Goal: Information Seeking & Learning: Learn about a topic

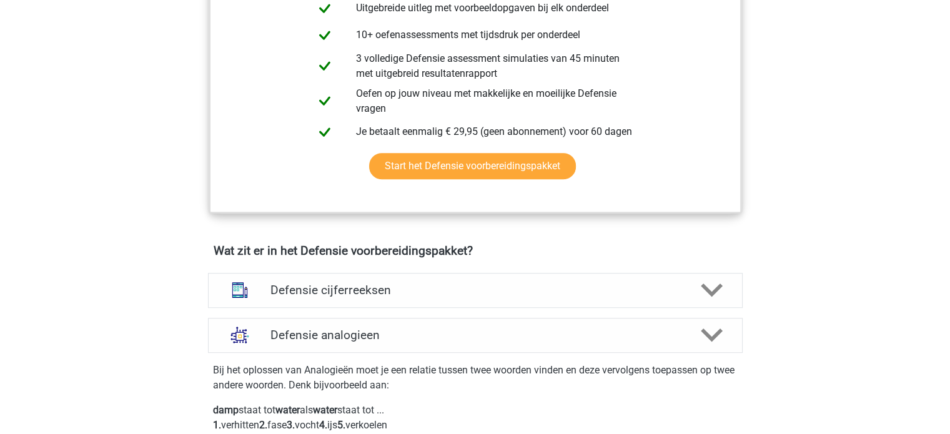
scroll to position [752, 0]
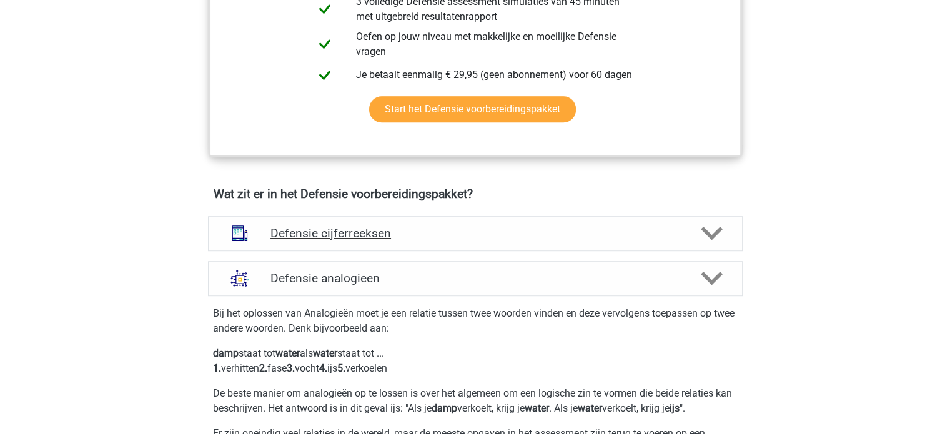
click at [332, 230] on h4 "Defensie cijferreeksen" at bounding box center [474, 233] width 409 height 14
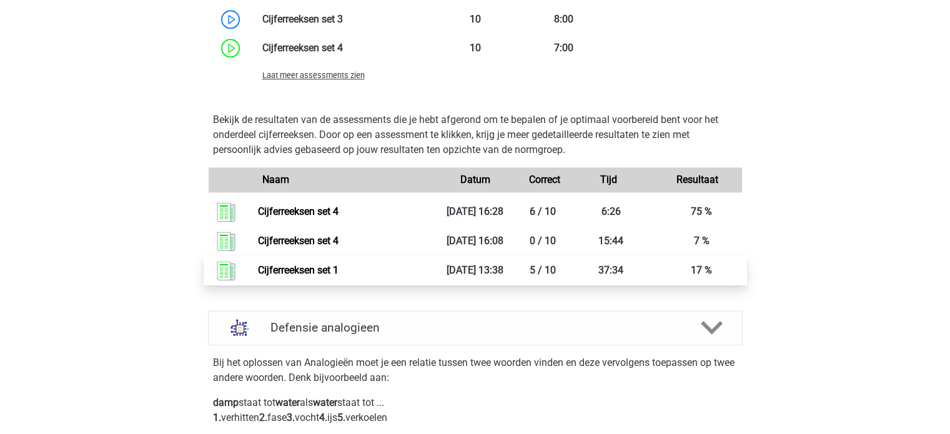
scroll to position [1563, 0]
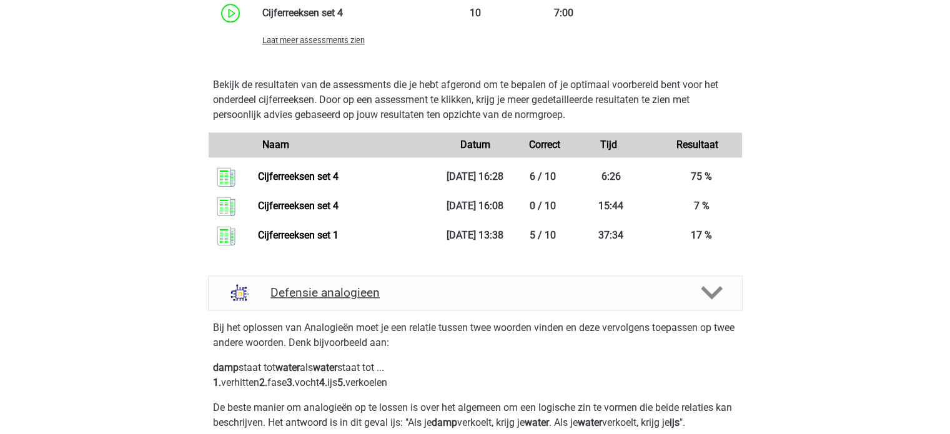
click at [446, 295] on h4 "Defensie analogieen" at bounding box center [474, 292] width 409 height 14
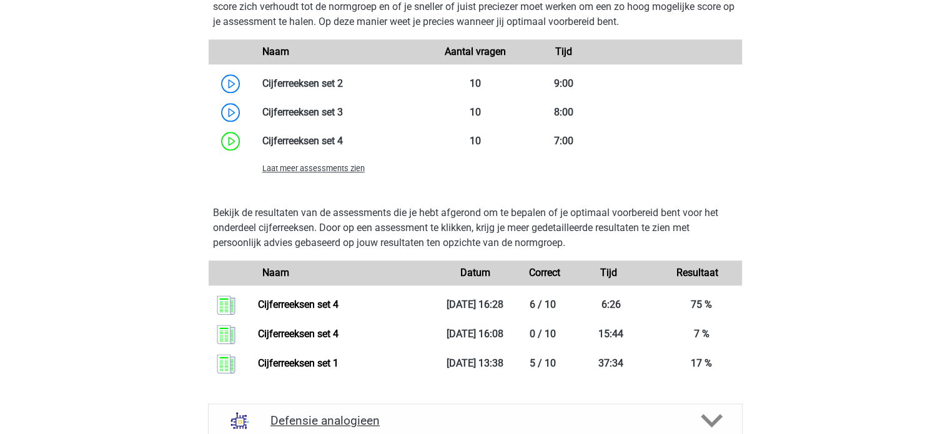
scroll to position [1435, 0]
click at [350, 164] on span "Laat meer assessments zien" at bounding box center [313, 167] width 102 height 9
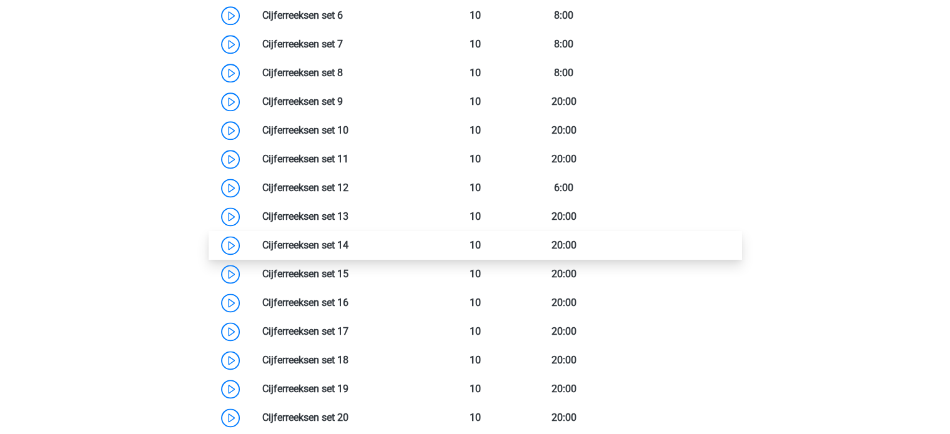
scroll to position [1618, 0]
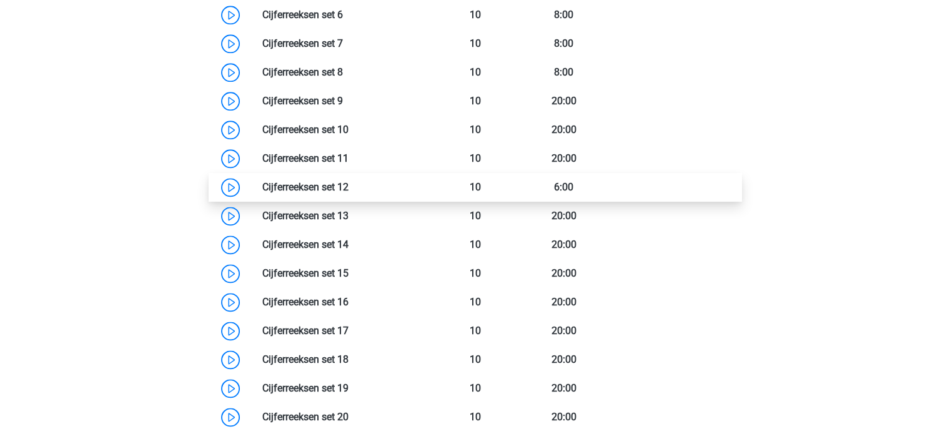
click at [348, 182] on link at bounding box center [348, 187] width 0 height 12
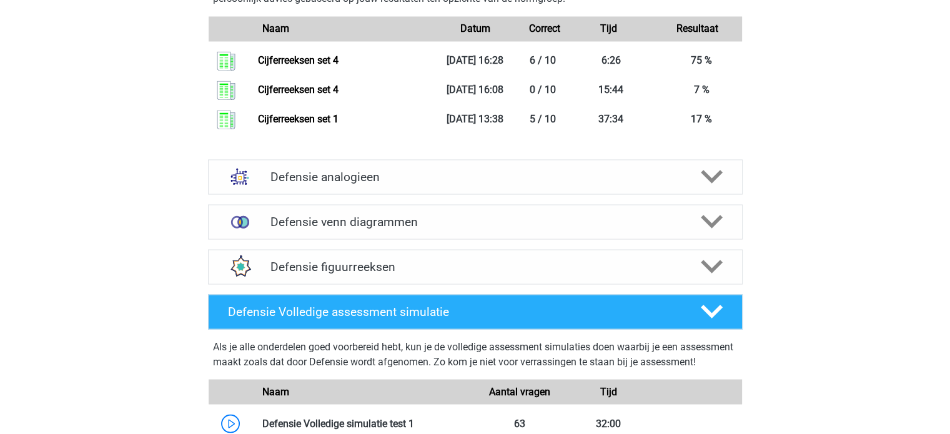
scroll to position [2196, 0]
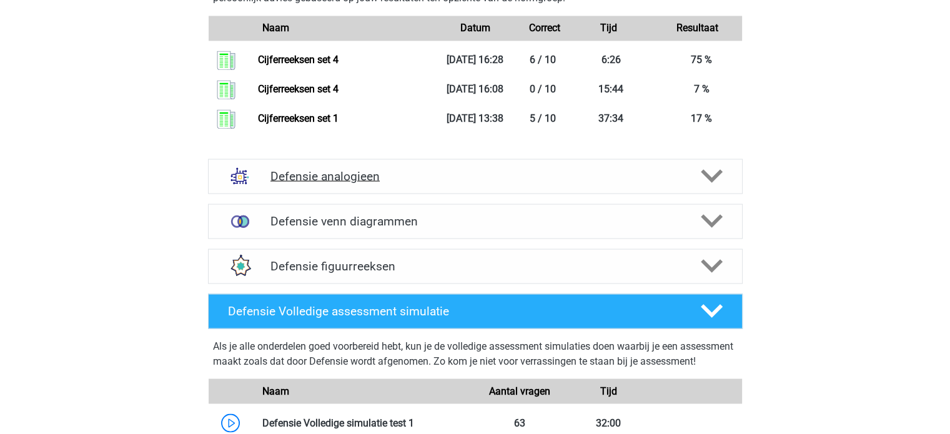
click at [363, 187] on div "Defensie analogieen" at bounding box center [475, 176] width 534 height 35
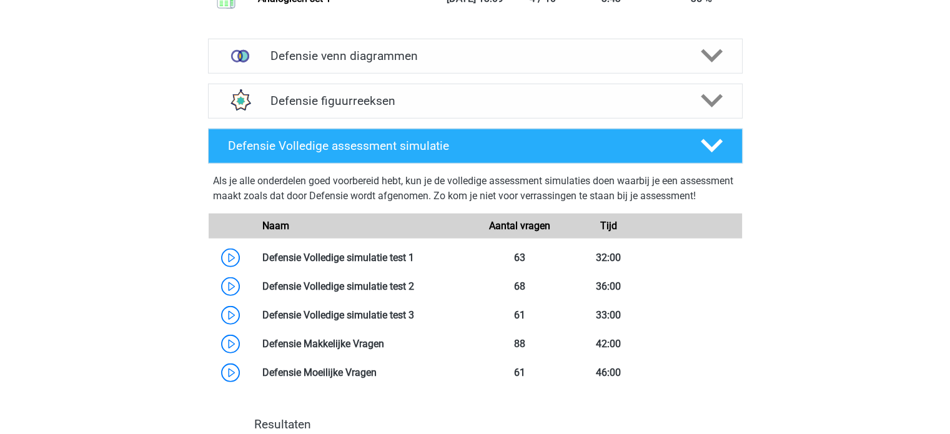
scroll to position [3195, 0]
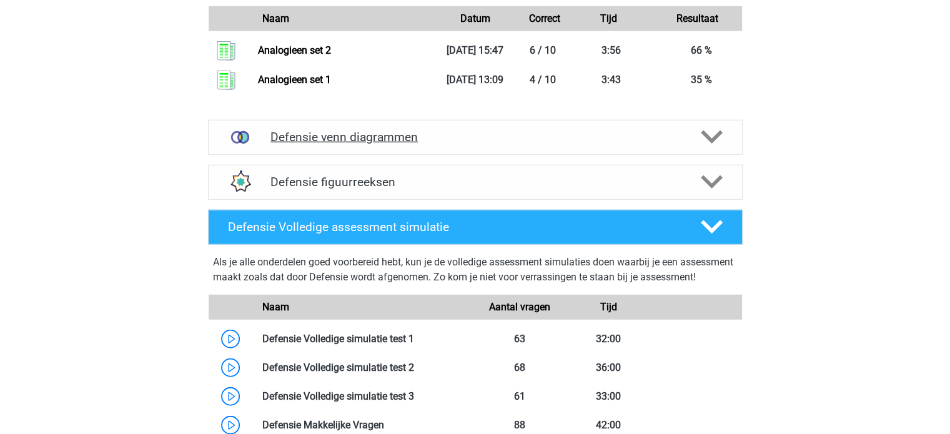
click at [343, 144] on div "Defensie venn diagrammen" at bounding box center [475, 137] width 534 height 35
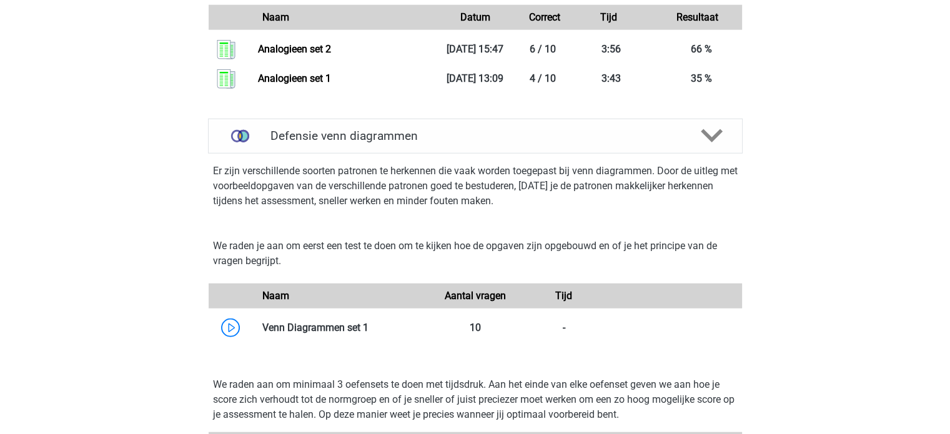
scroll to position [3183, 0]
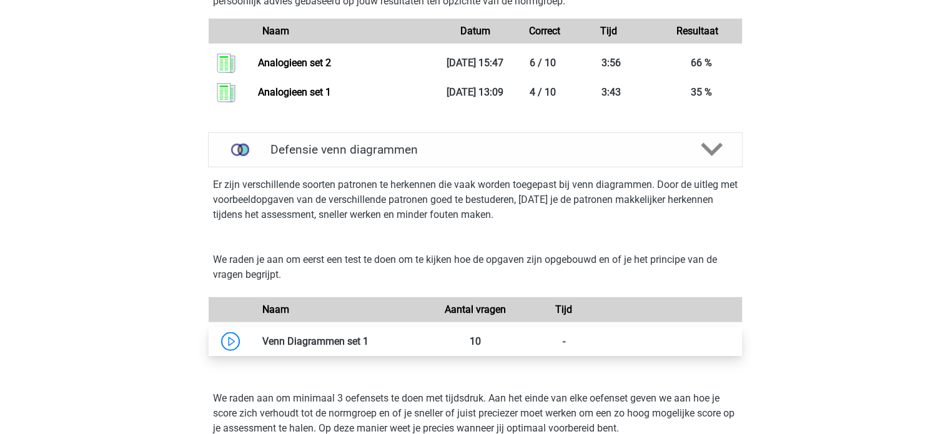
click at [368, 335] on link at bounding box center [368, 341] width 0 height 12
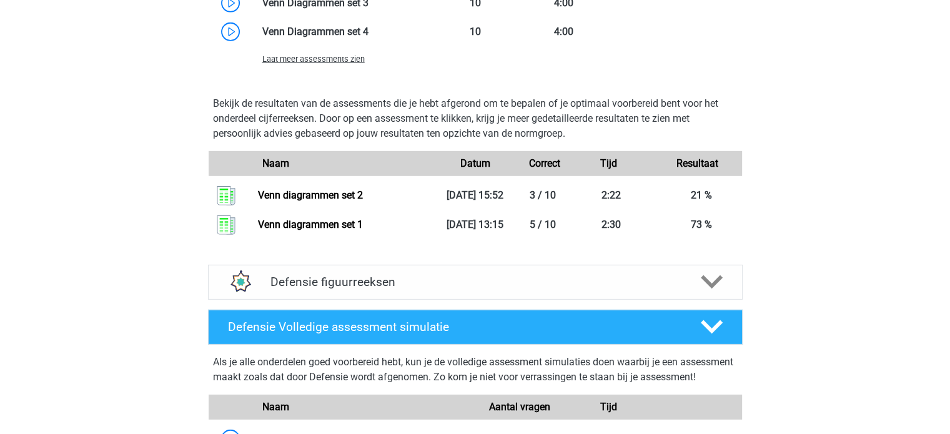
scroll to position [3701, 0]
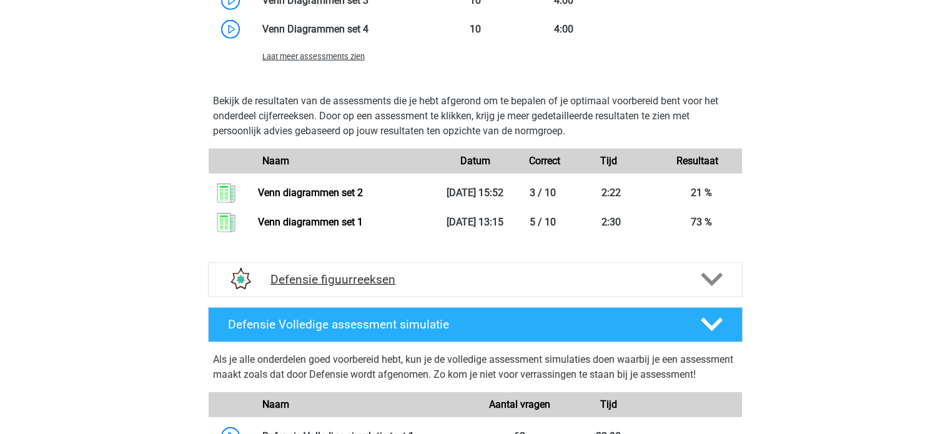
click at [346, 272] on h4 "Defensie figuurreeksen" at bounding box center [474, 279] width 409 height 14
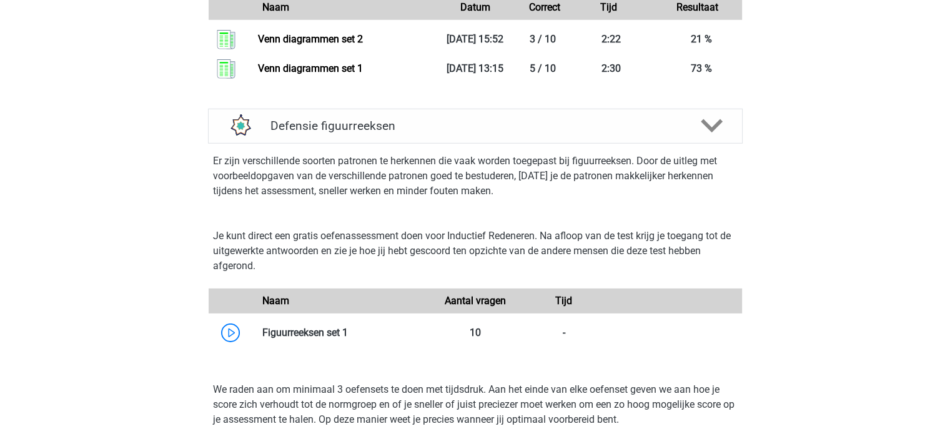
scroll to position [3904, 0]
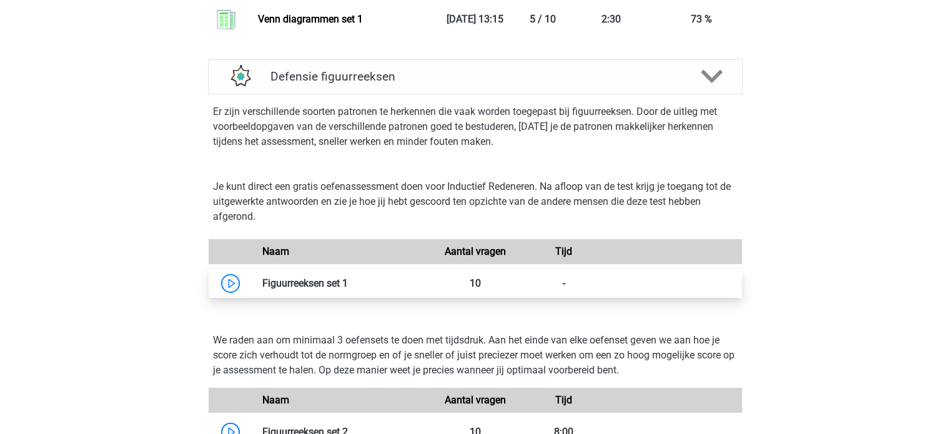
click at [348, 288] on link at bounding box center [348, 283] width 0 height 12
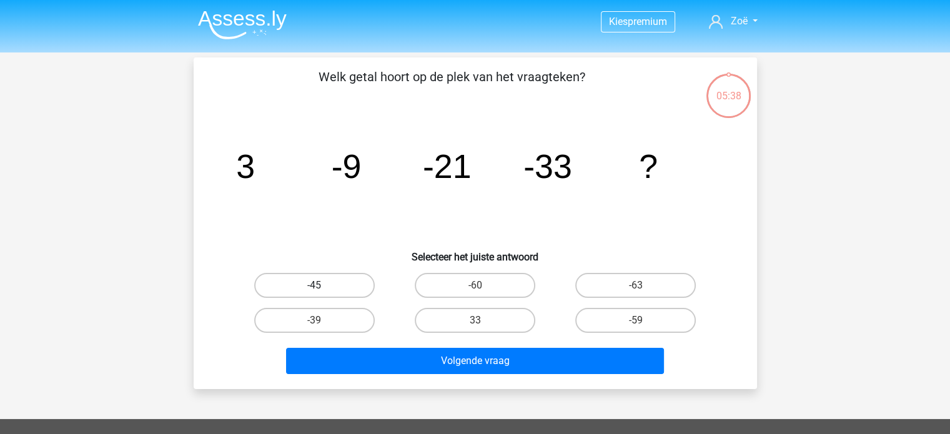
click at [330, 280] on label "-45" at bounding box center [314, 285] width 120 height 25
click at [322, 285] on input "-45" at bounding box center [318, 289] width 8 height 8
radio input "true"
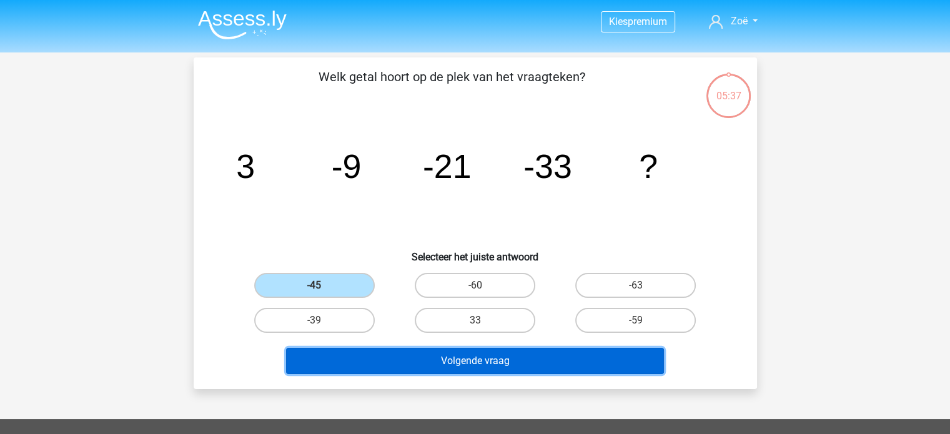
click at [406, 359] on button "Volgende vraag" at bounding box center [475, 361] width 378 height 26
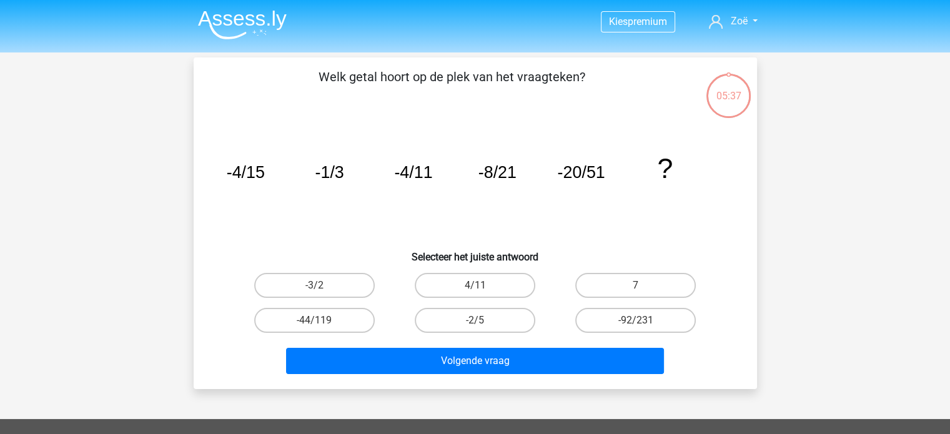
scroll to position [57, 0]
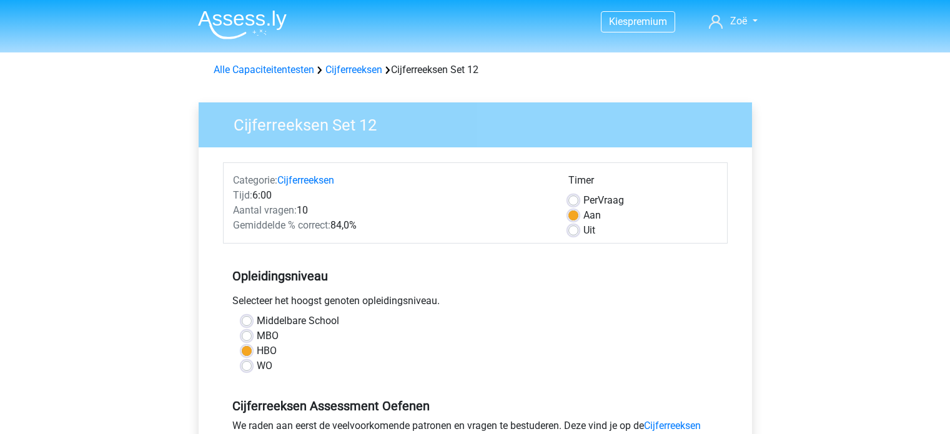
scroll to position [202, 0]
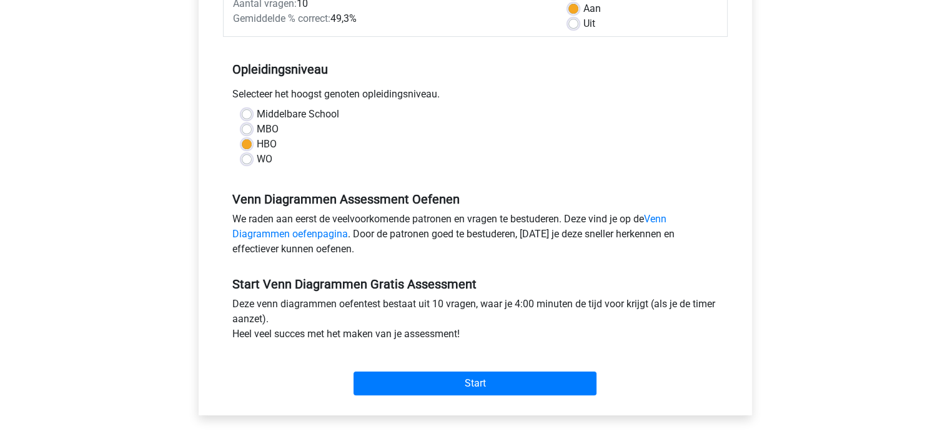
scroll to position [207, 0]
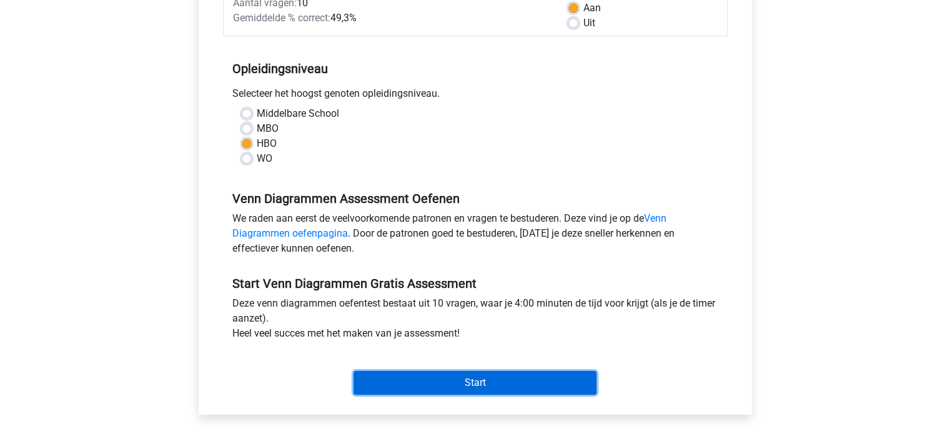
click at [433, 376] on input "Start" at bounding box center [474, 383] width 243 height 24
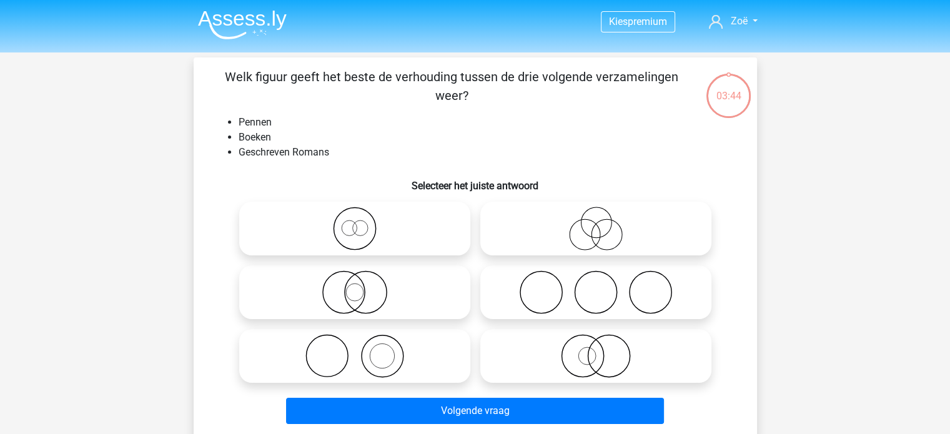
drag, startPoint x: 28, startPoint y: 6, endPoint x: 365, endPoint y: 176, distance: 377.5
click at [365, 176] on h6 "Selecteer het juiste antwoord" at bounding box center [475, 181] width 523 height 22
click at [356, 354] on icon at bounding box center [354, 356] width 221 height 44
click at [356, 350] on input "radio" at bounding box center [359, 345] width 8 height 8
radio input "true"
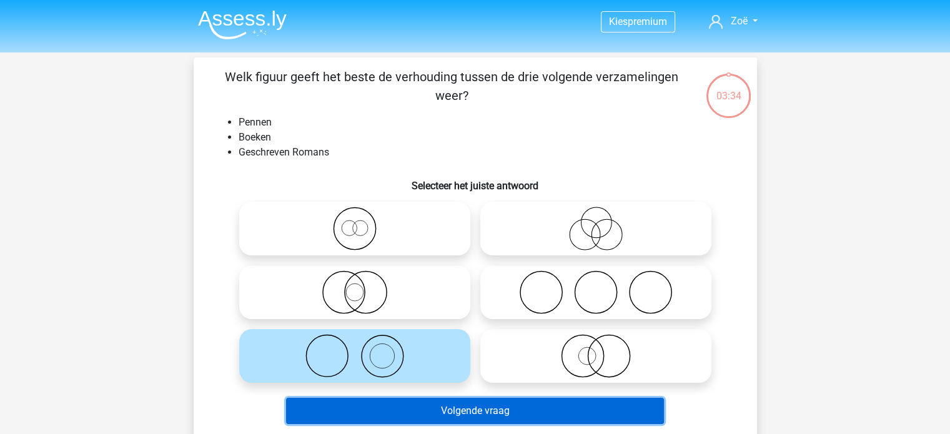
click at [410, 404] on button "Volgende vraag" at bounding box center [475, 411] width 378 height 26
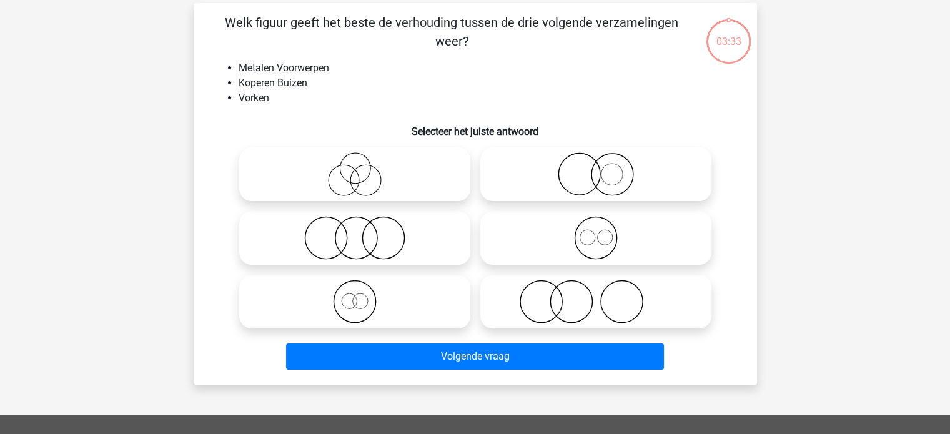
scroll to position [57, 0]
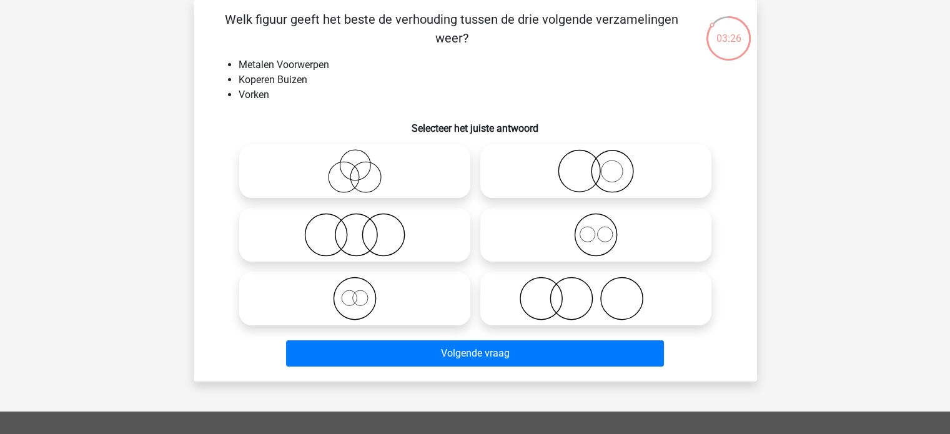
drag, startPoint x: 618, startPoint y: 169, endPoint x: 526, endPoint y: 164, distance: 92.5
click at [526, 164] on icon at bounding box center [595, 171] width 221 height 44
click at [596, 164] on input "radio" at bounding box center [600, 161] width 8 height 8
radio input "true"
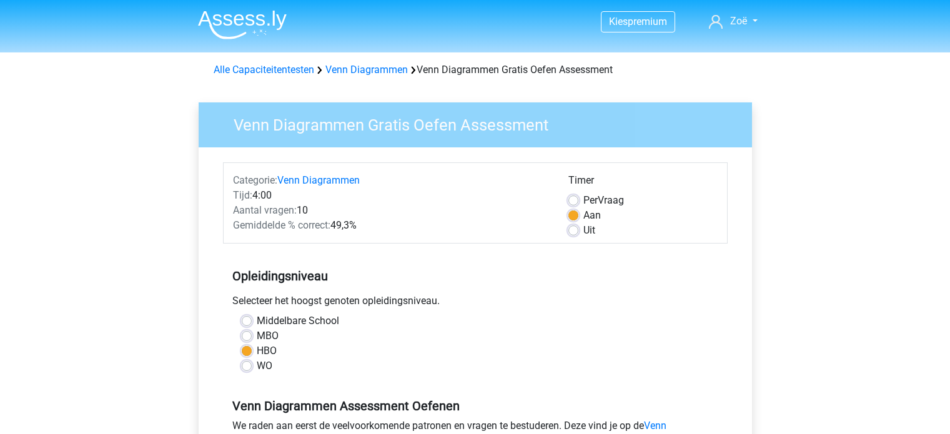
scroll to position [207, 0]
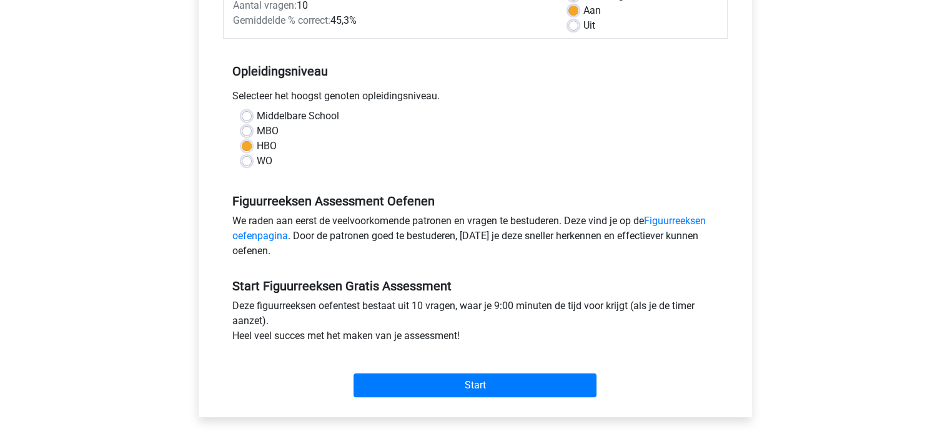
scroll to position [207, 0]
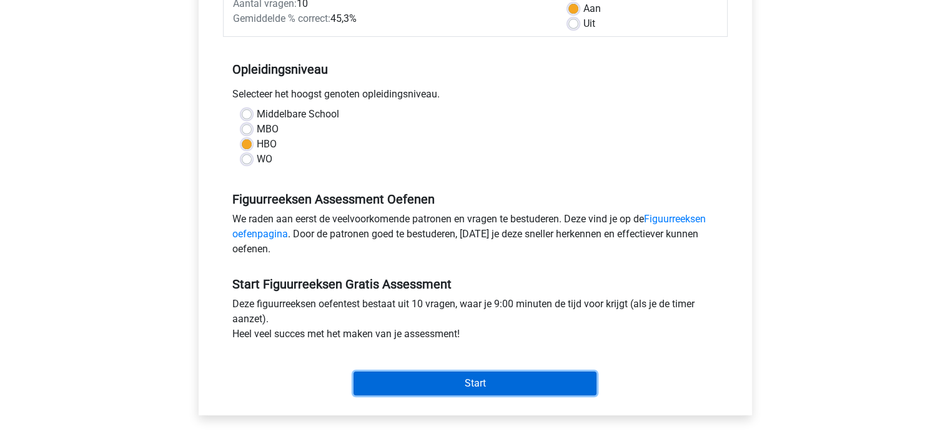
click at [444, 381] on input "Start" at bounding box center [474, 383] width 243 height 24
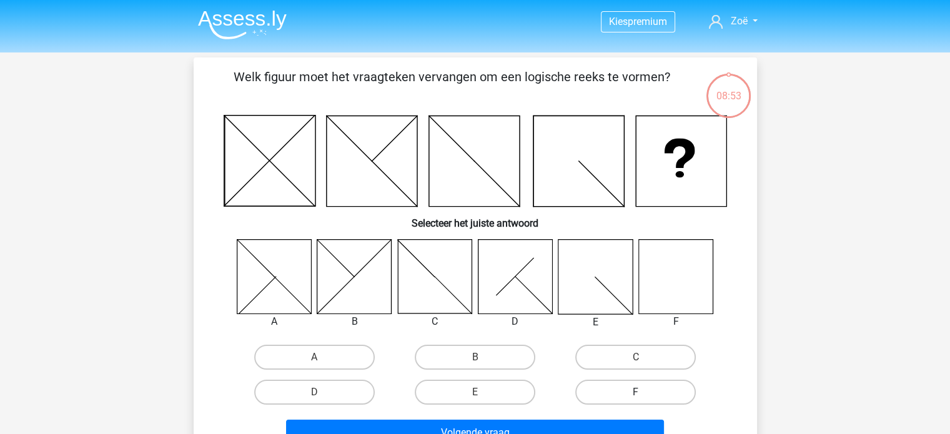
click at [656, 385] on label "F" at bounding box center [635, 392] width 120 height 25
click at [644, 392] on input "F" at bounding box center [640, 396] width 8 height 8
radio input "true"
